Goal: Information Seeking & Learning: Learn about a topic

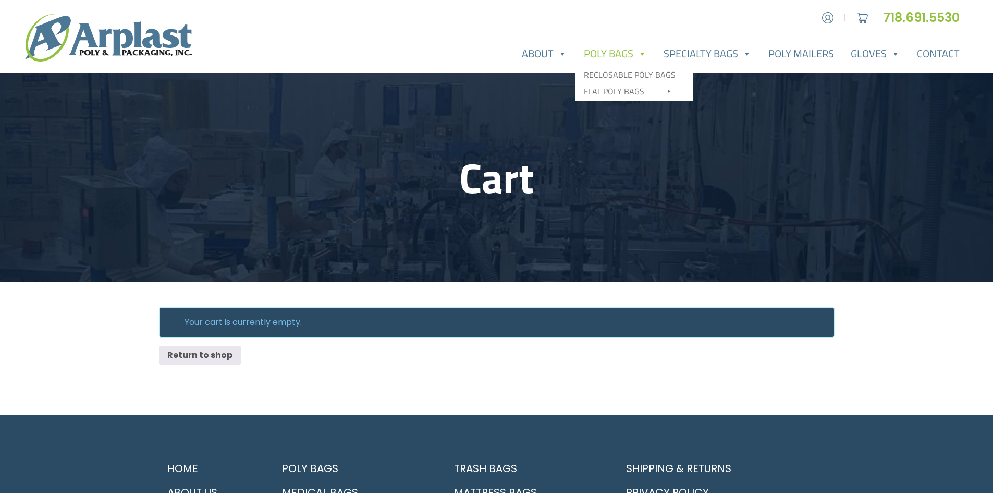
click at [623, 54] on link "Poly Bags" at bounding box center [615, 53] width 80 height 21
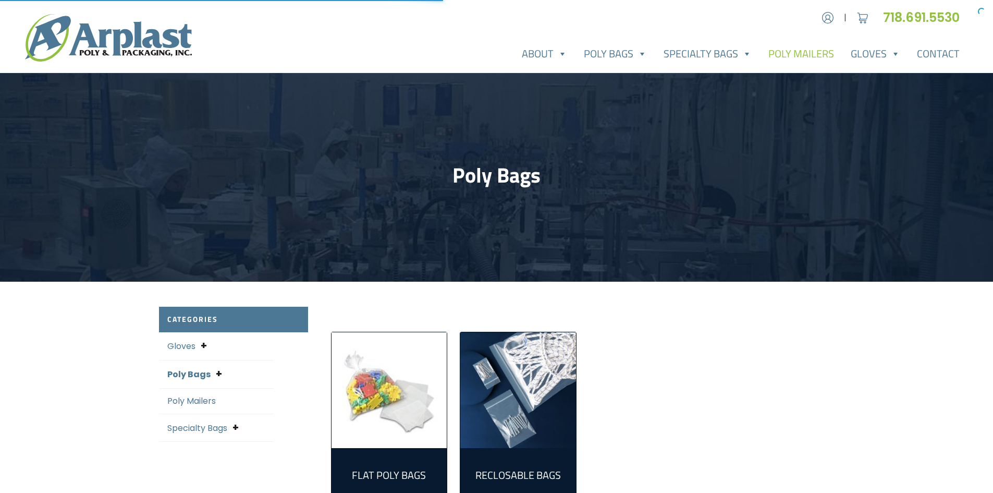
click at [795, 53] on link "Poly Mailers" at bounding box center [801, 53] width 82 height 21
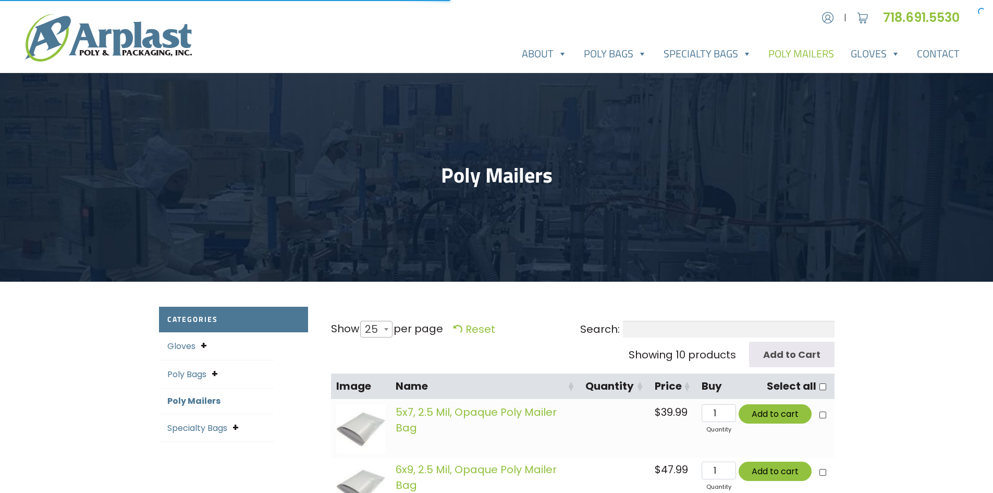
select select "25"
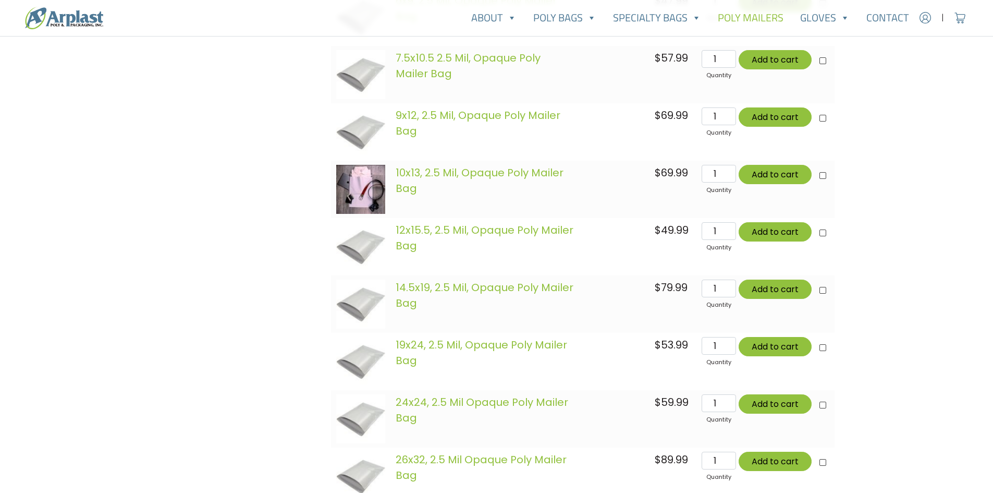
scroll to position [469, 0]
click at [491, 345] on link "19x24, 2.5 Mil, Opaque Poly Mailer Bag" at bounding box center [481, 352] width 171 height 30
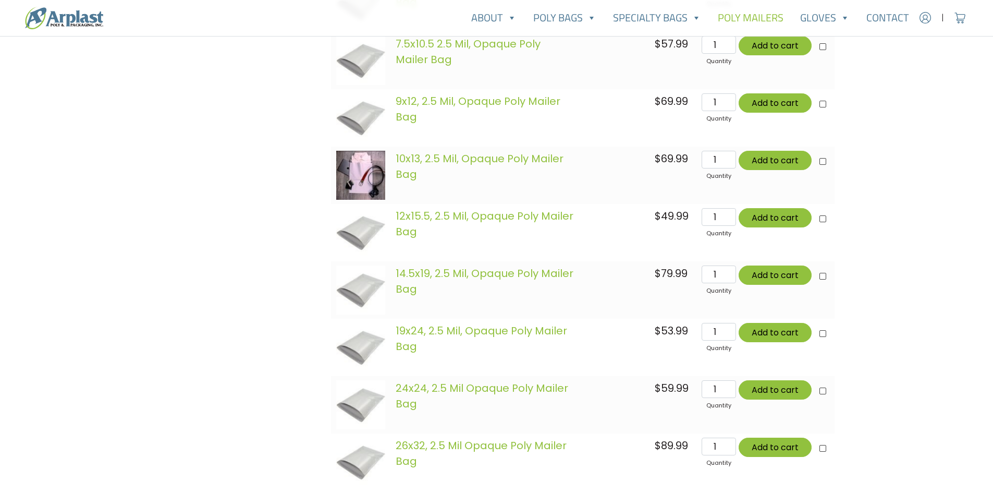
scroll to position [521, 0]
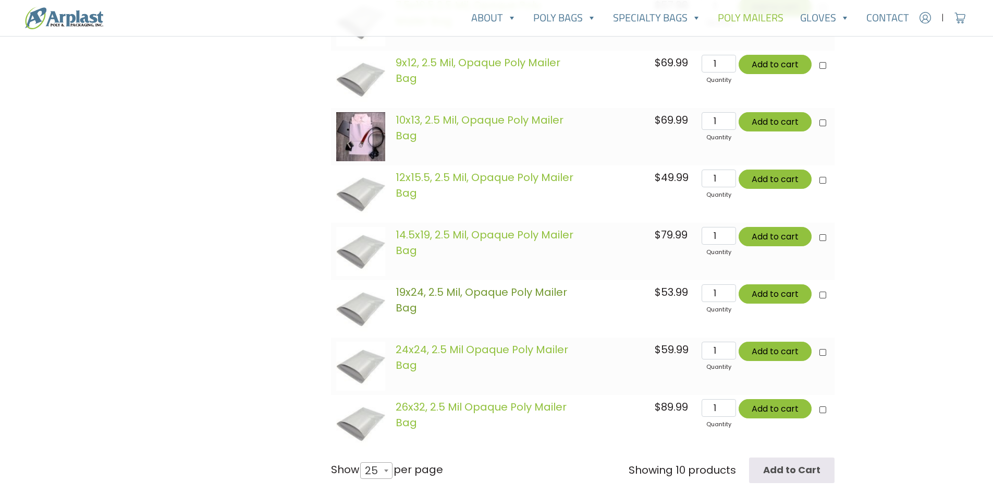
click at [463, 290] on link "19x24, 2.5 Mil, Opaque Poly Mailer Bag" at bounding box center [481, 300] width 171 height 30
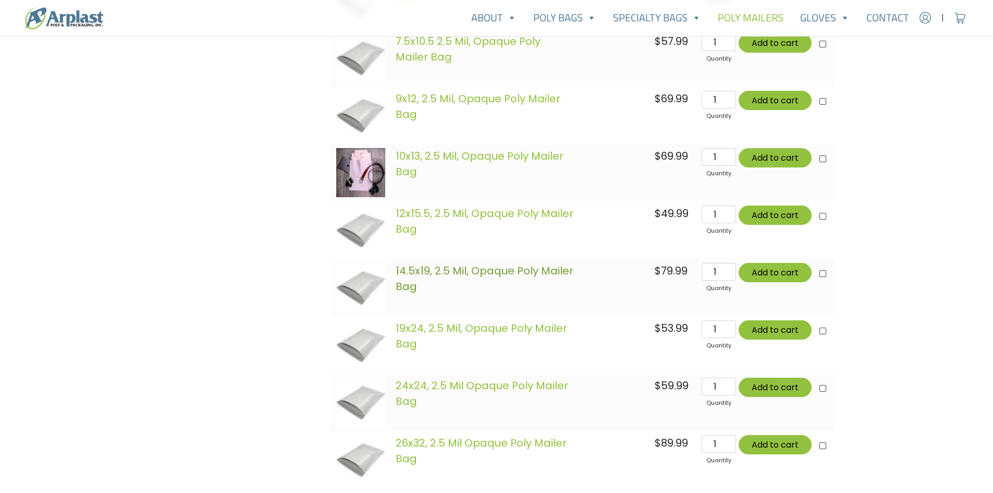
scroll to position [469, 0]
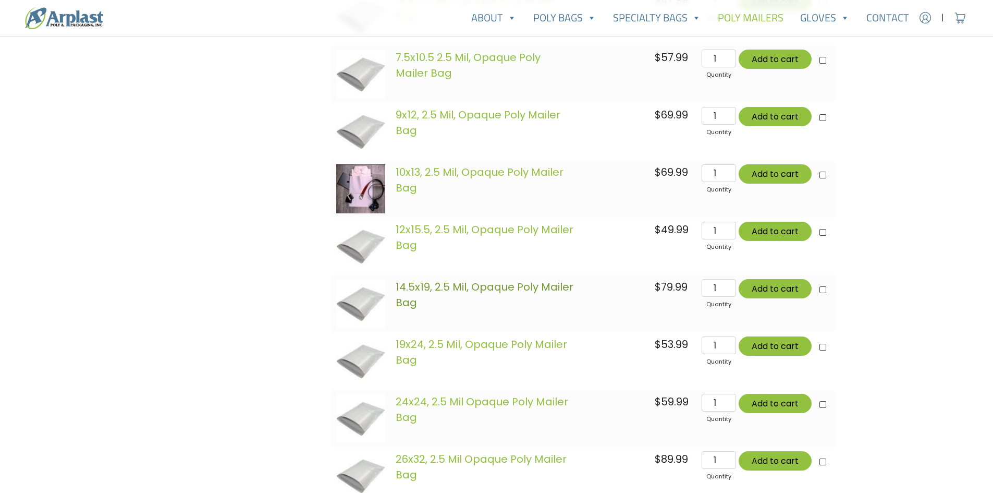
click at [476, 285] on link "14.5x19, 2.5 Mil, Opaque Poly Mailer Bag" at bounding box center [485, 294] width 178 height 30
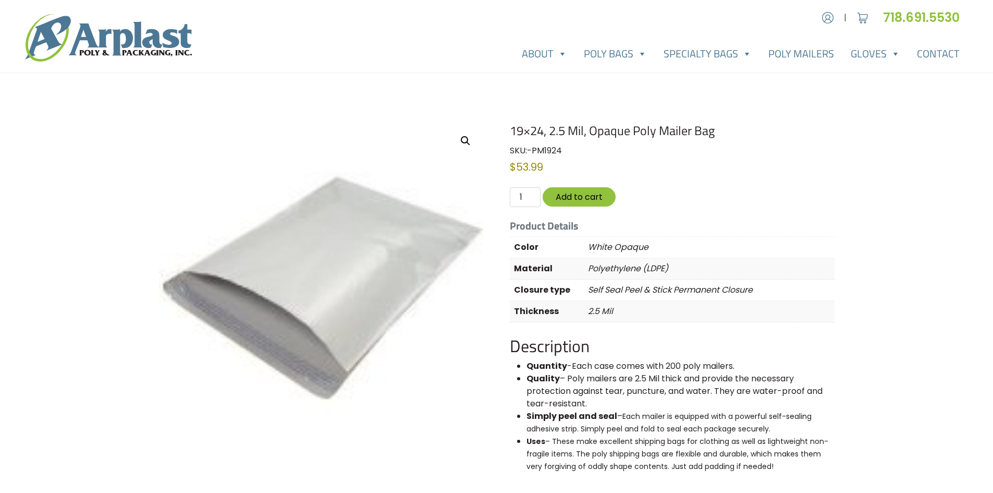
click at [318, 358] on img at bounding box center [321, 285] width 324 height 324
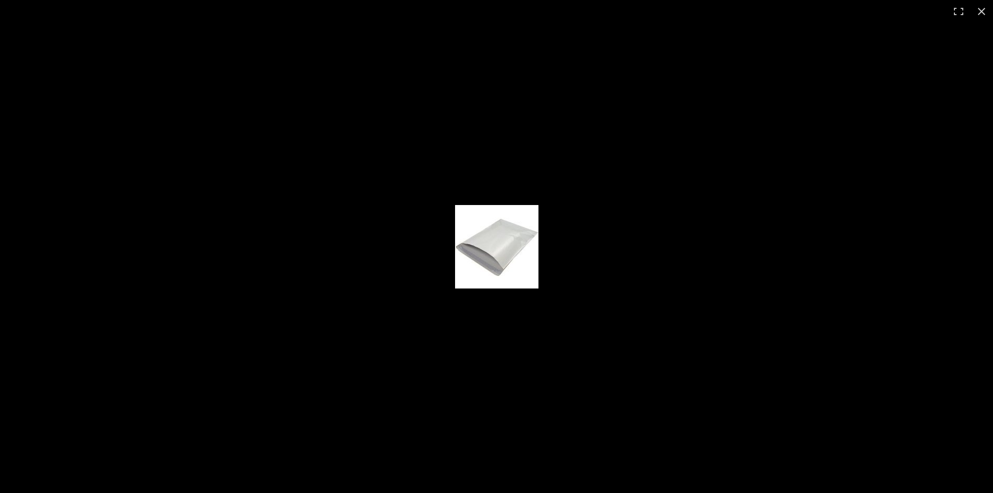
click at [507, 257] on img at bounding box center [496, 246] width 83 height 83
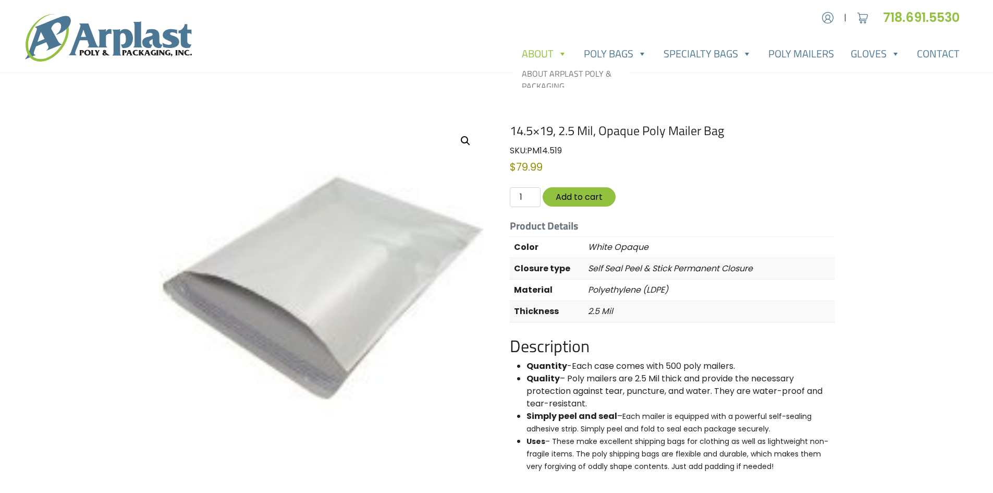
click at [559, 54] on span at bounding box center [562, 53] width 10 height 21
click at [546, 54] on link "About" at bounding box center [544, 53] width 62 height 21
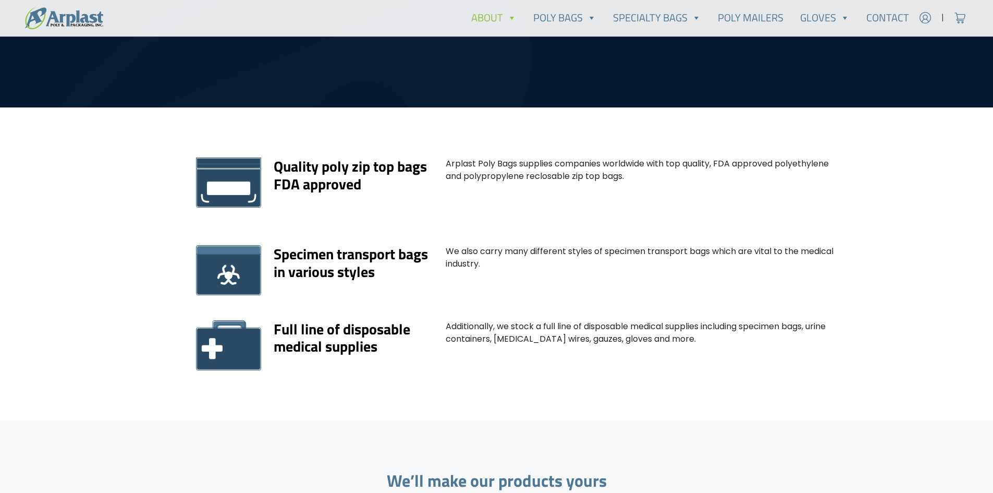
scroll to position [782, 0]
